Goal: Find specific page/section: Find specific page/section

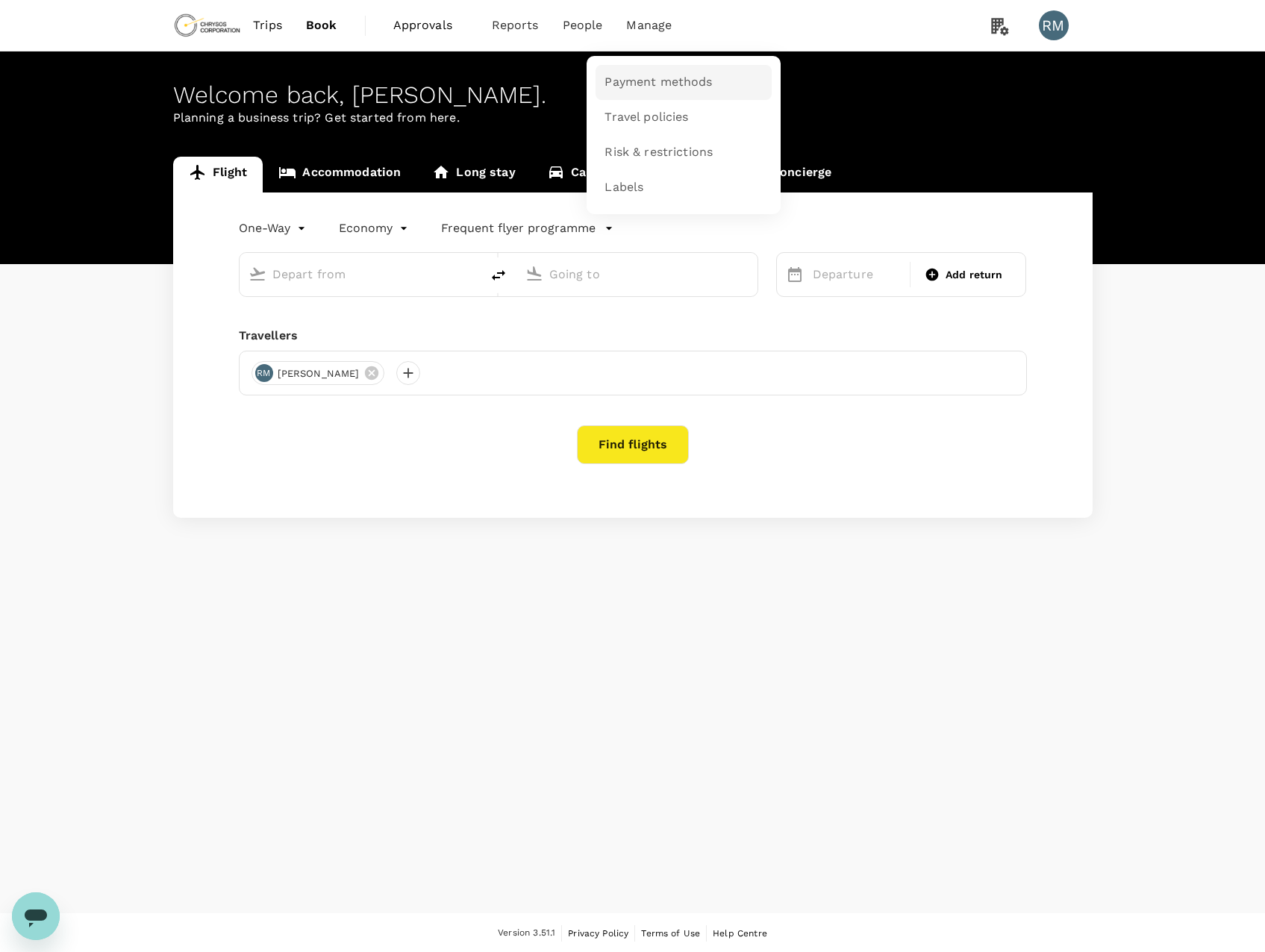
click at [647, 85] on span "Payment methods" at bounding box center [658, 82] width 108 height 17
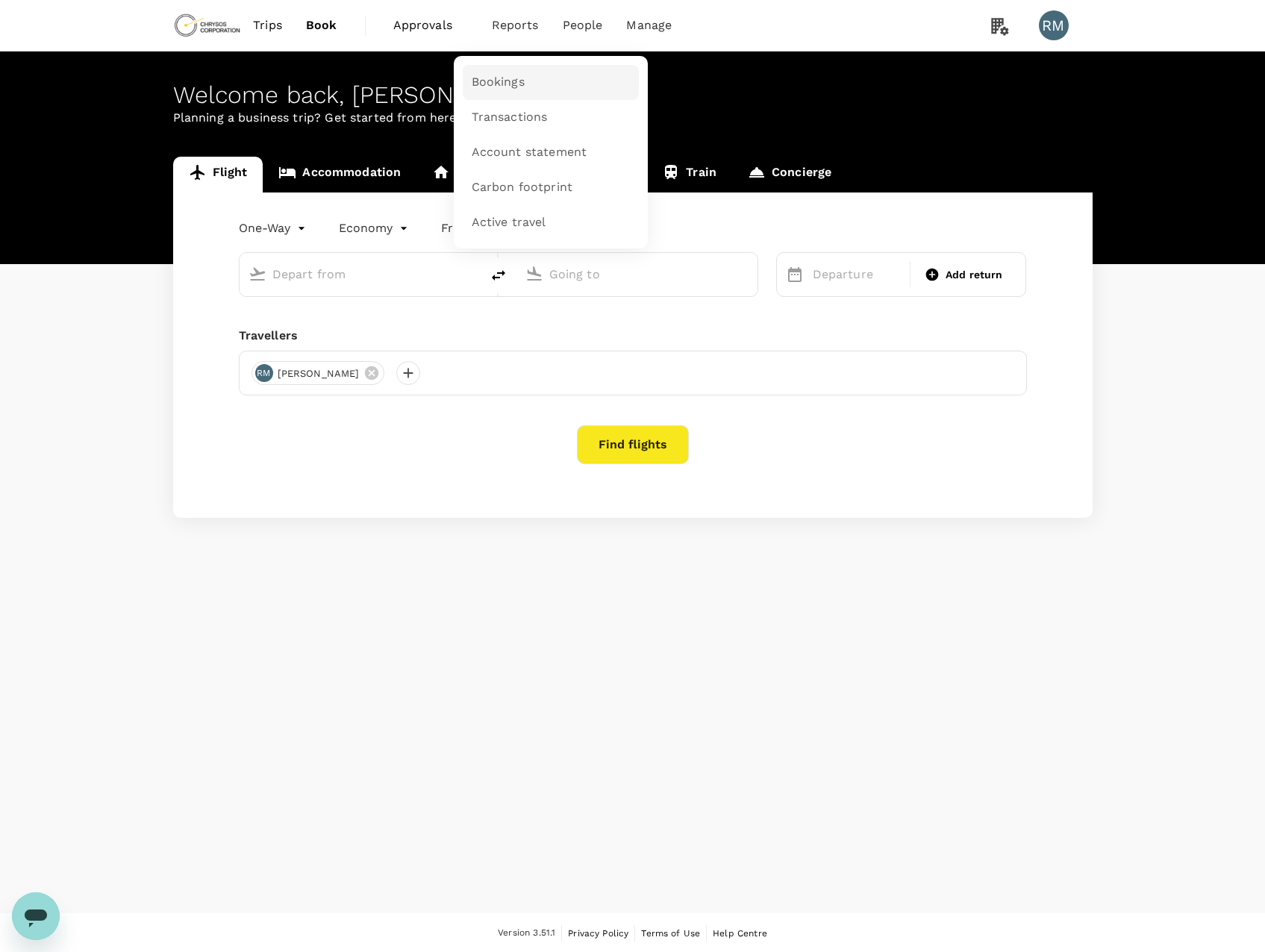
click at [491, 89] on span "Bookings" at bounding box center [497, 82] width 53 height 17
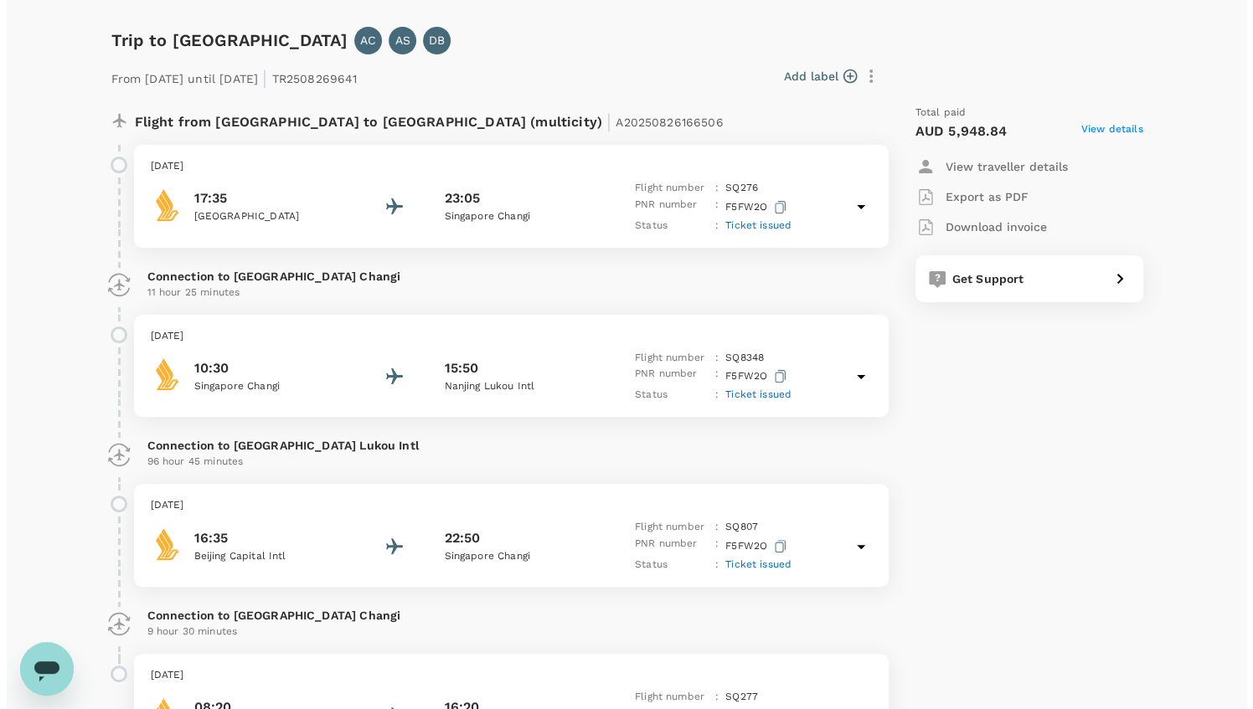
scroll to position [35, 0]
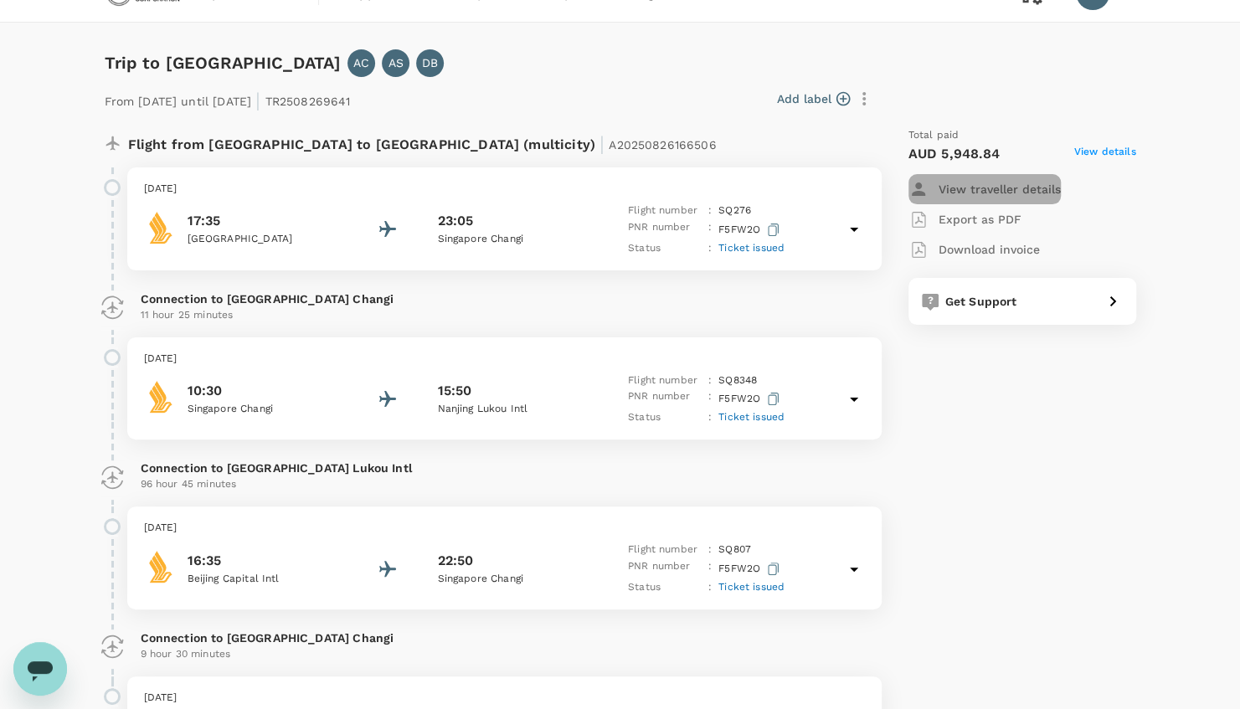
click at [985, 192] on p "View traveller details" at bounding box center [1000, 189] width 122 height 17
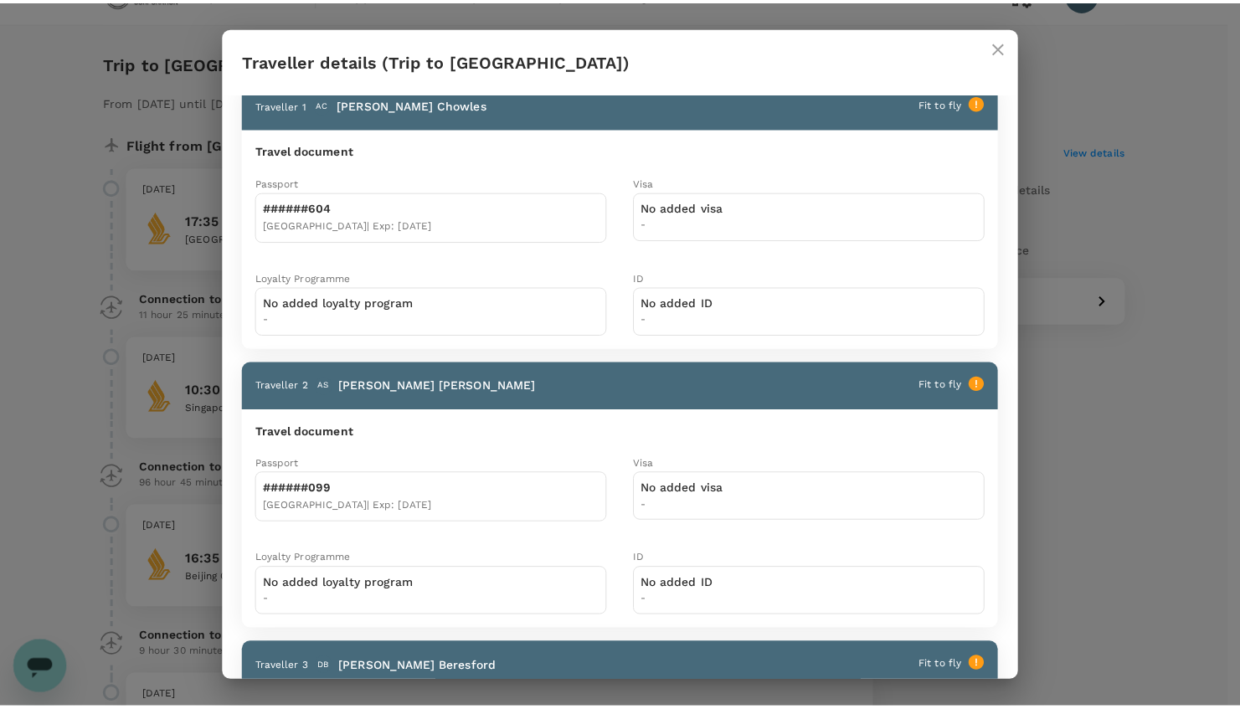
scroll to position [13, 0]
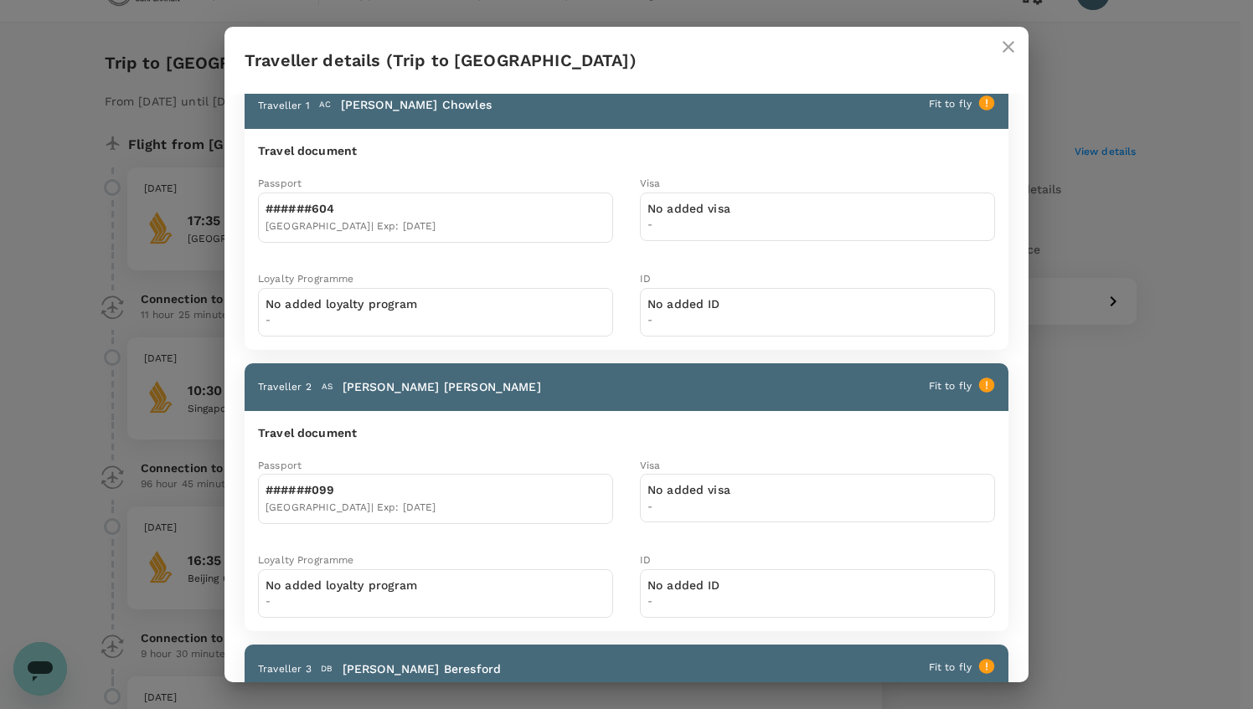
click at [1011, 40] on icon "close" at bounding box center [1008, 47] width 20 height 20
